Goal: Information Seeking & Learning: Learn about a topic

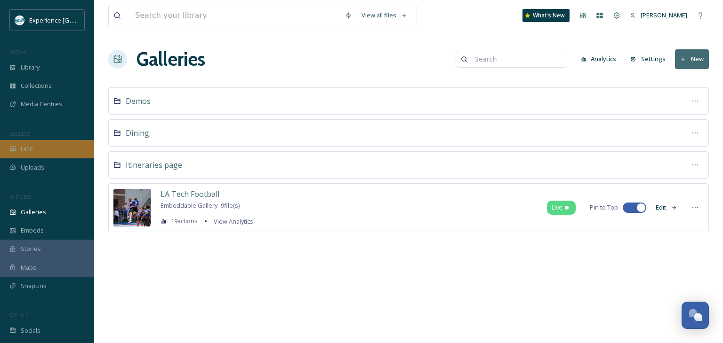
click at [51, 149] on div "UGC" at bounding box center [47, 149] width 94 height 18
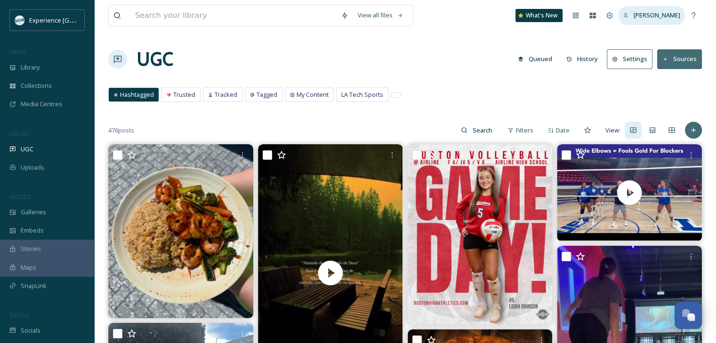
click at [663, 15] on span "[PERSON_NAME]" at bounding box center [656, 15] width 47 height 8
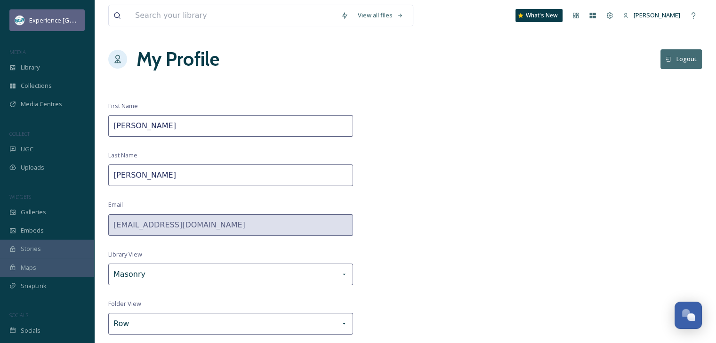
click at [58, 18] on span "Experience [GEOGRAPHIC_DATA]" at bounding box center [75, 20] width 93 height 9
click at [64, 19] on span "Experience [GEOGRAPHIC_DATA]" at bounding box center [75, 20] width 93 height 9
click at [391, 71] on div "My Profile Logout" at bounding box center [404, 59] width 593 height 28
click at [46, 21] on span "Experience [GEOGRAPHIC_DATA]" at bounding box center [75, 20] width 93 height 9
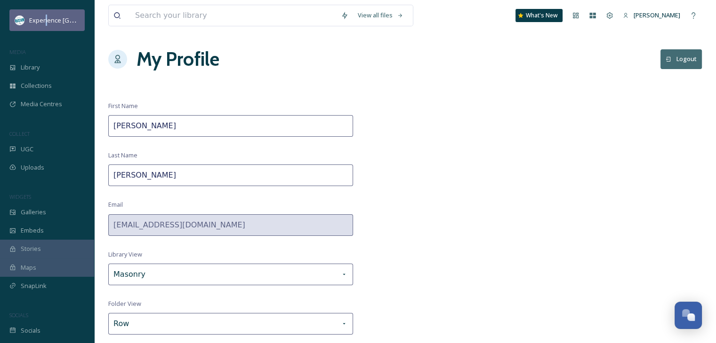
click at [46, 22] on span "Experience [GEOGRAPHIC_DATA]" at bounding box center [75, 20] width 93 height 9
click at [48, 19] on span "Experience [GEOGRAPHIC_DATA]" at bounding box center [75, 20] width 93 height 9
click at [58, 24] on span "Experience [GEOGRAPHIC_DATA]" at bounding box center [75, 20] width 93 height 9
click at [273, 74] on div "View all files What's New [PERSON_NAME] My Profile Logout First Name [PERSON_NA…" at bounding box center [405, 184] width 622 height 368
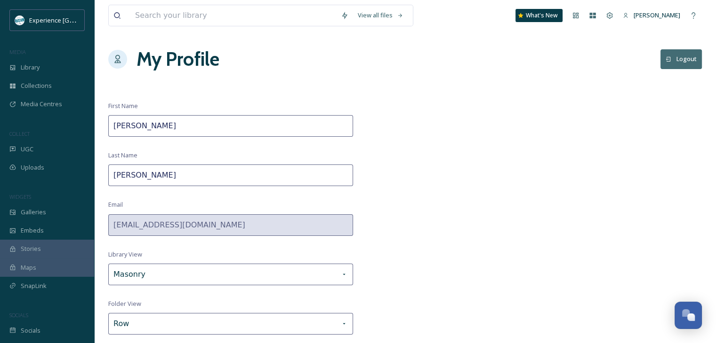
click at [528, 85] on div "View all files What's New [PERSON_NAME] My Profile Logout First Name [PERSON_NA…" at bounding box center [405, 184] width 622 height 368
click at [613, 15] on icon at bounding box center [610, 16] width 8 height 8
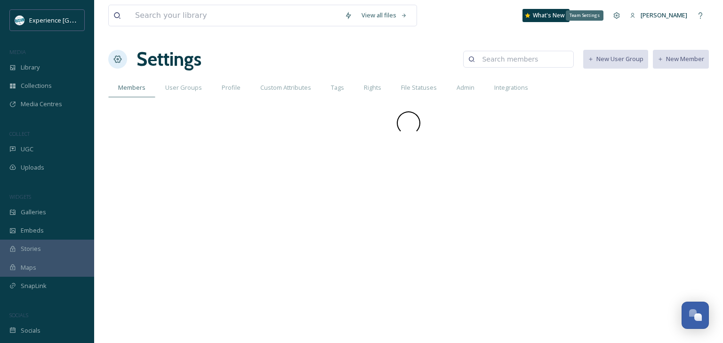
click at [614, 17] on div "Team Settings" at bounding box center [616, 15] width 17 height 17
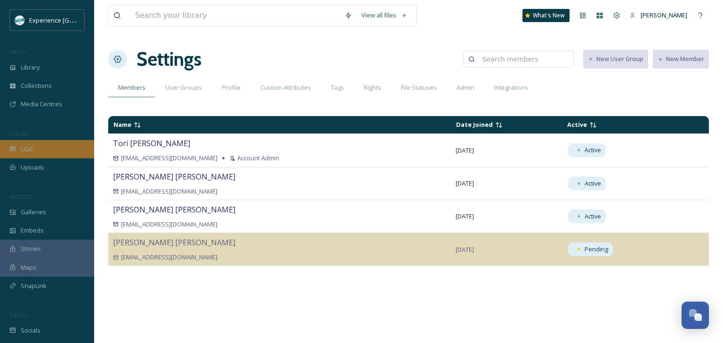
click at [49, 147] on div "UGC" at bounding box center [47, 149] width 94 height 18
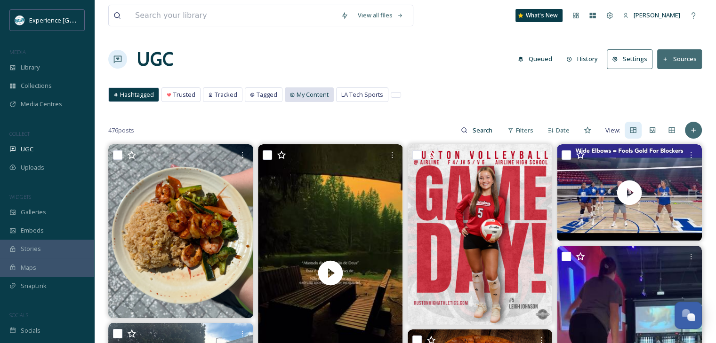
click at [320, 92] on span "My Content" at bounding box center [312, 94] width 32 height 9
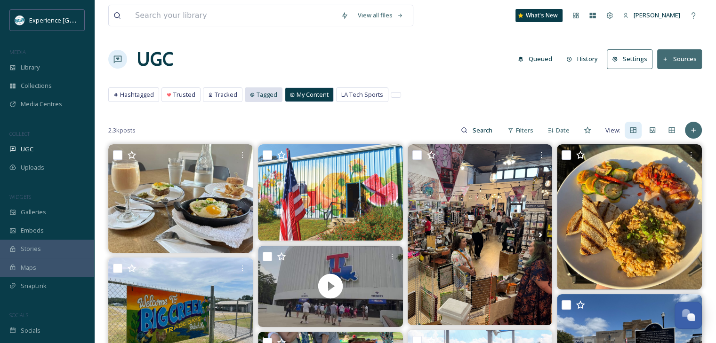
click at [265, 96] on span "Tagged" at bounding box center [266, 94] width 21 height 9
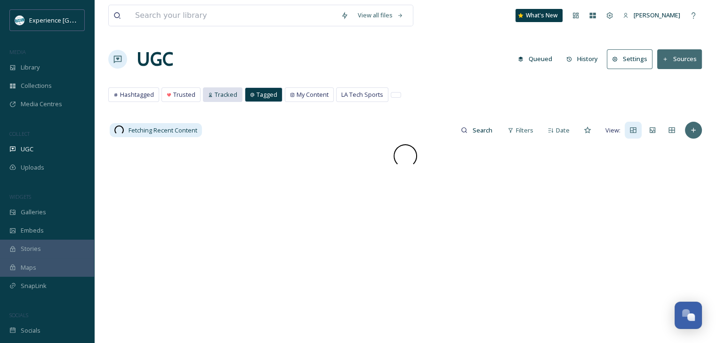
click at [222, 96] on span "Tracked" at bounding box center [226, 94] width 23 height 9
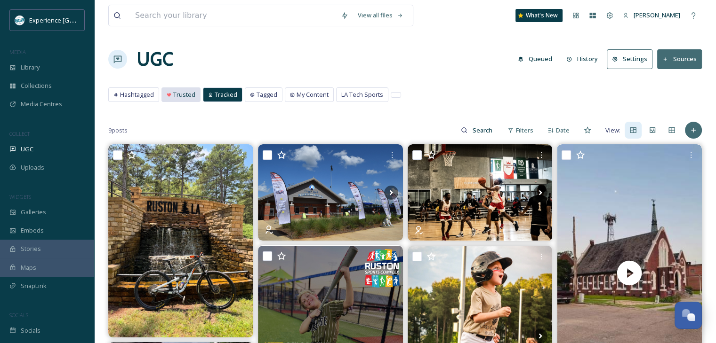
click at [186, 96] on span "Trusted" at bounding box center [184, 94] width 22 height 9
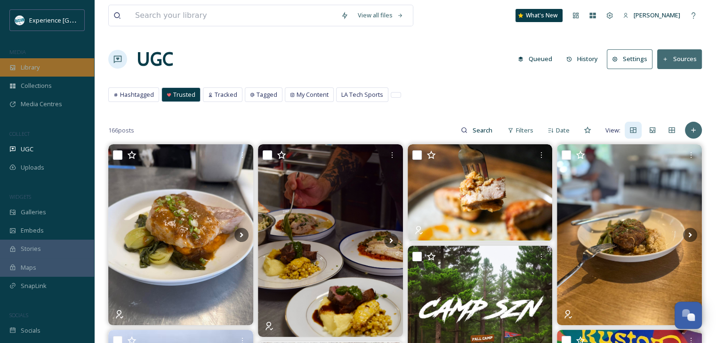
click at [44, 68] on div "Library" at bounding box center [47, 67] width 94 height 18
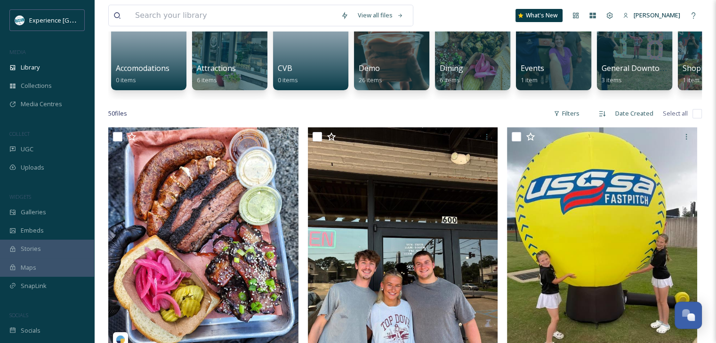
scroll to position [188, 0]
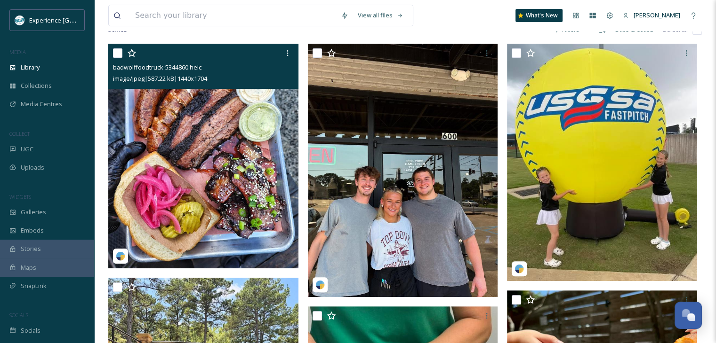
click at [117, 58] on input "checkbox" at bounding box center [117, 52] width 9 height 9
checkbox input "true"
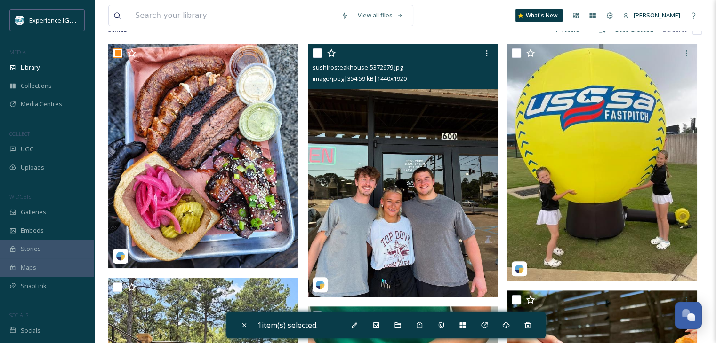
click at [319, 58] on input "checkbox" at bounding box center [316, 52] width 9 height 9
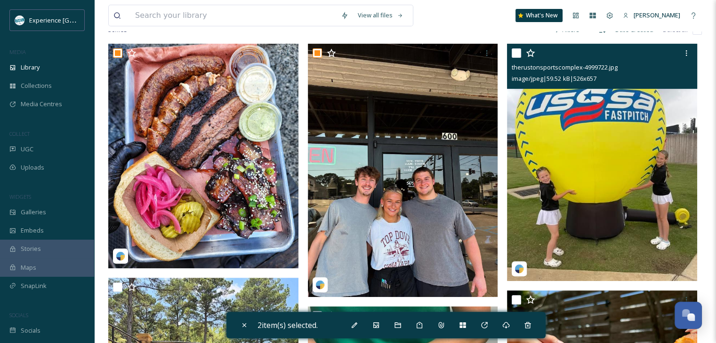
click at [511, 63] on div "therustonsportscomplex-4999722.jpg image/jpeg | 59.52 kB | 526 x 657" at bounding box center [602, 66] width 190 height 45
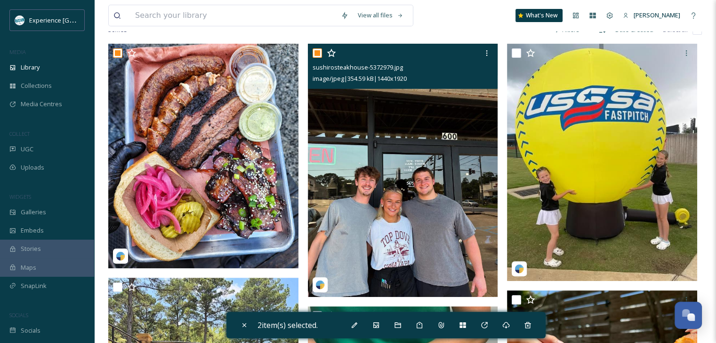
click at [316, 58] on input "checkbox" at bounding box center [316, 52] width 9 height 9
checkbox input "false"
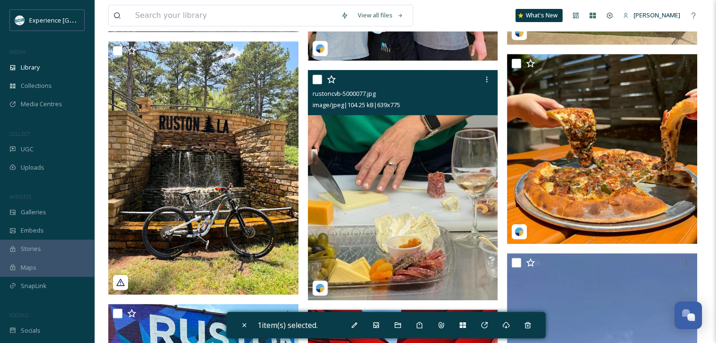
scroll to position [423, 0]
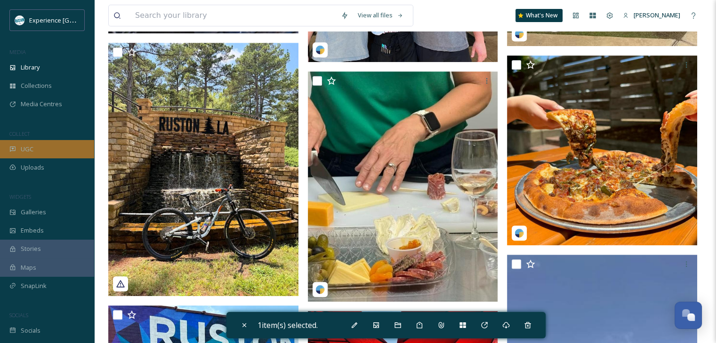
click at [52, 148] on div "UGC" at bounding box center [47, 149] width 94 height 18
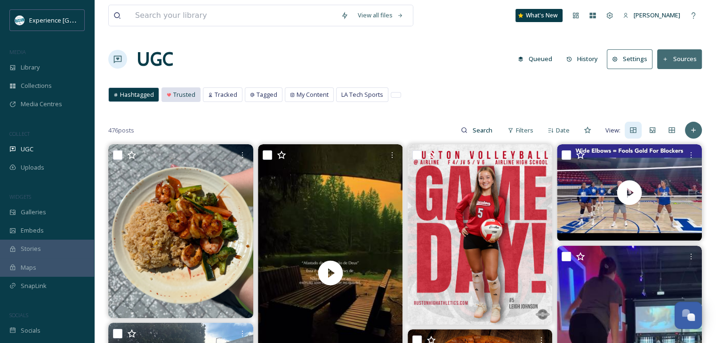
click at [188, 91] on span "Trusted" at bounding box center [184, 94] width 22 height 9
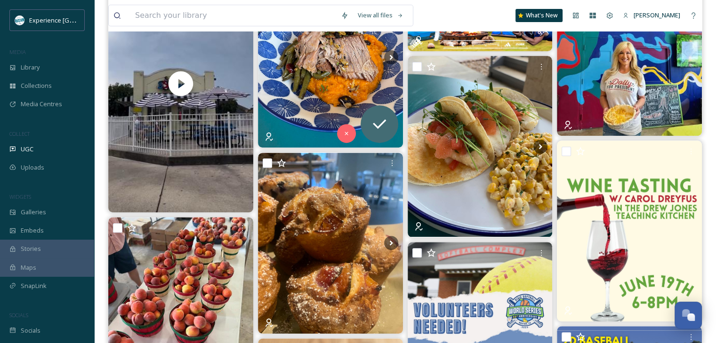
scroll to position [282, 0]
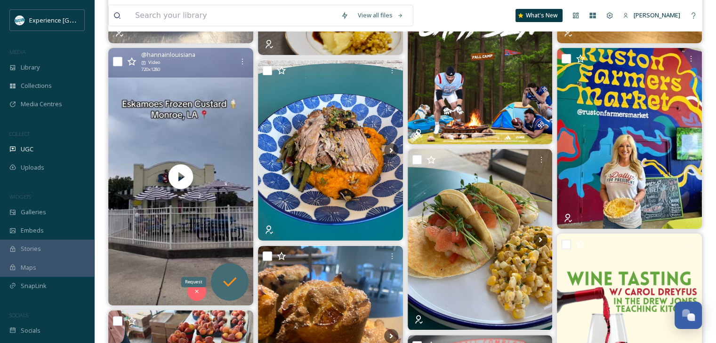
click at [220, 273] on icon at bounding box center [229, 282] width 19 height 19
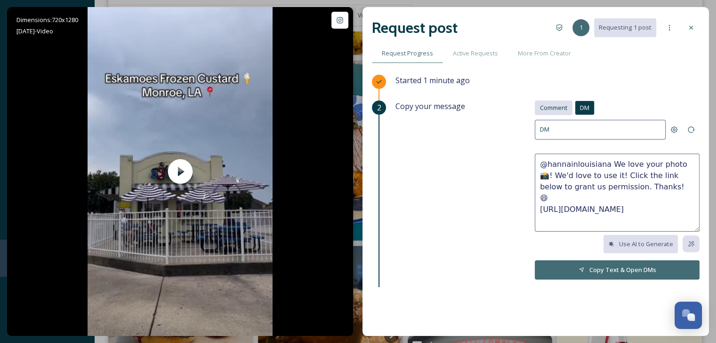
click at [550, 112] on span "Comment" at bounding box center [553, 108] width 27 height 9
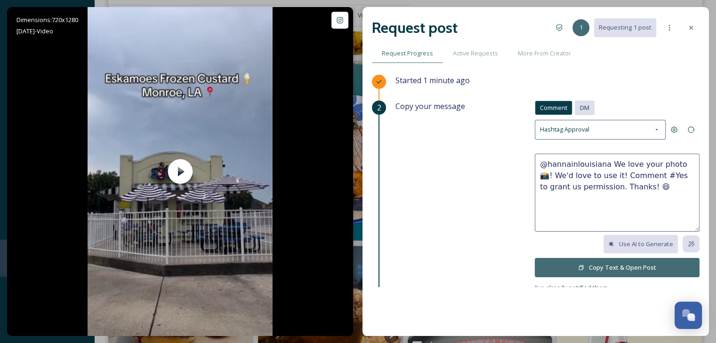
click at [575, 108] on div "DM" at bounding box center [585, 108] width 20 height 15
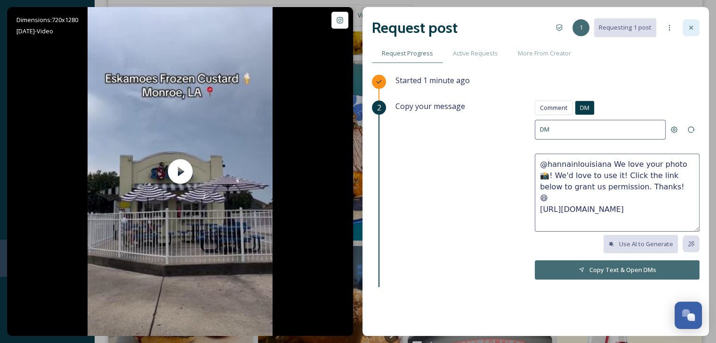
click at [695, 25] on div at bounding box center [690, 27] width 17 height 17
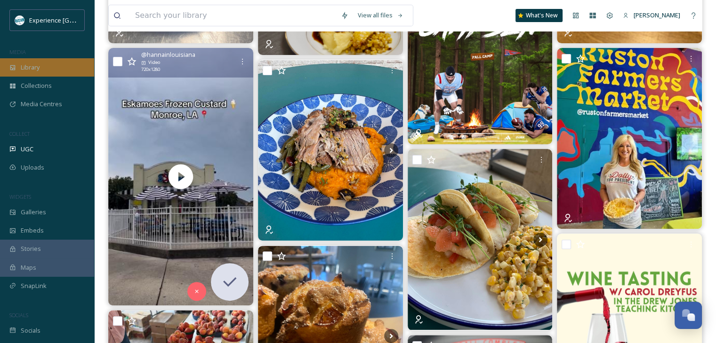
click at [44, 64] on div "Library" at bounding box center [47, 67] width 94 height 18
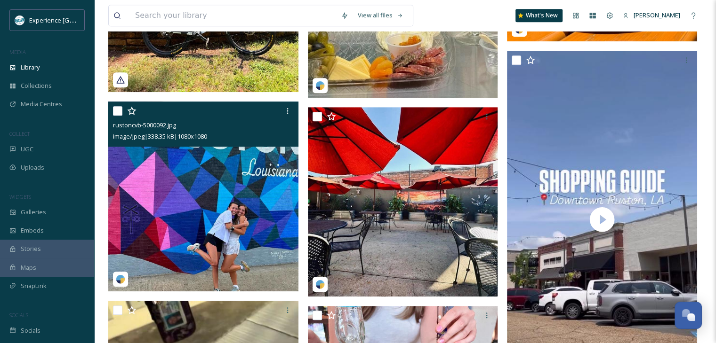
scroll to position [612, 0]
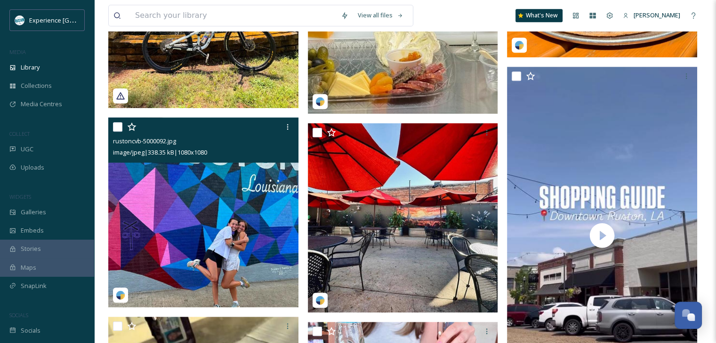
click at [118, 130] on input "checkbox" at bounding box center [117, 126] width 9 height 9
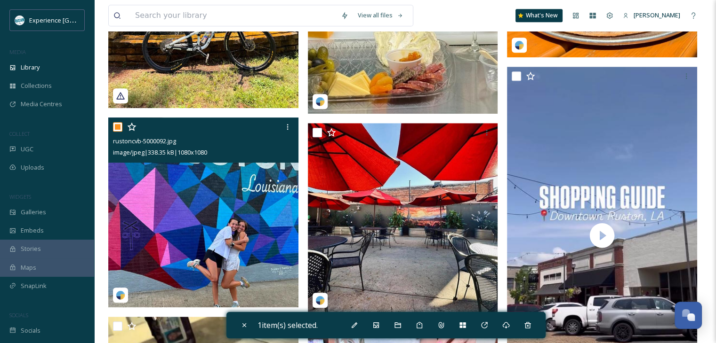
click at [113, 132] on input "checkbox" at bounding box center [117, 126] width 9 height 9
checkbox input "false"
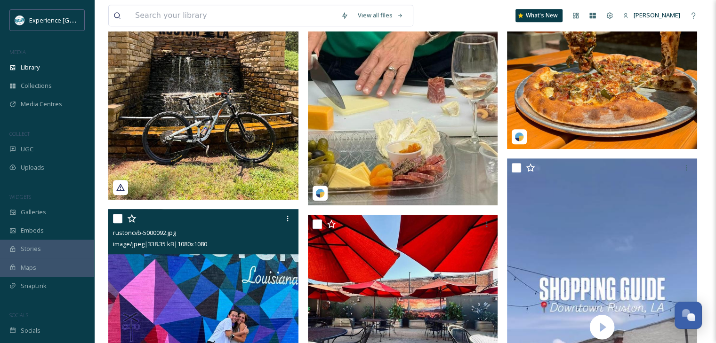
scroll to position [471, 0]
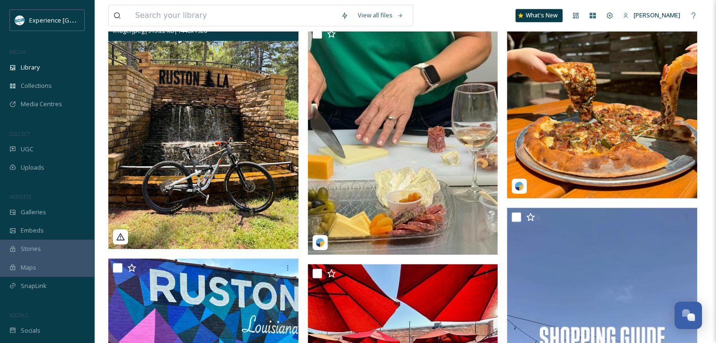
click at [122, 241] on icon at bounding box center [120, 236] width 9 height 9
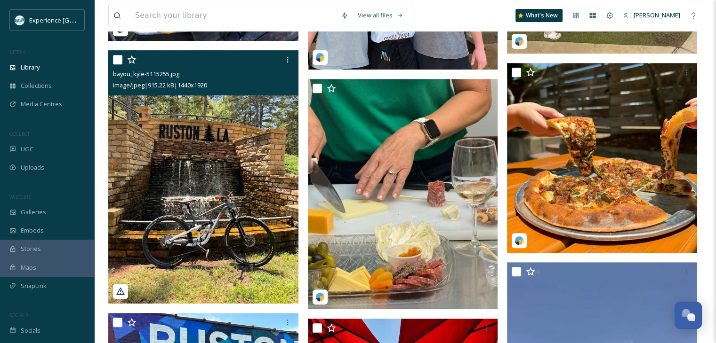
scroll to position [376, 0]
